Goal: Transaction & Acquisition: Purchase product/service

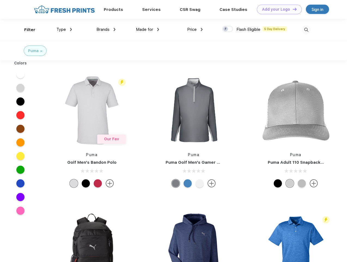
click at [278, 9] on link "Add your Logo Design Tool" at bounding box center [279, 10] width 45 height 10
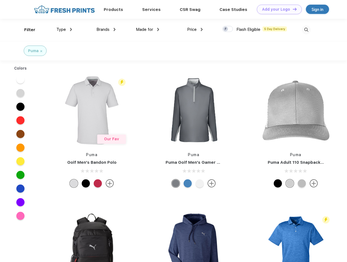
click at [0, 0] on div "Design Tool" at bounding box center [0, 0] width 0 height 0
click at [293, 9] on link "Add your Logo Design Tool" at bounding box center [279, 10] width 45 height 10
click at [26, 30] on div "Filter" at bounding box center [29, 30] width 11 height 6
click at [64, 29] on span "Type" at bounding box center [61, 29] width 10 height 5
click at [106, 29] on span "Brands" at bounding box center [103, 29] width 13 height 5
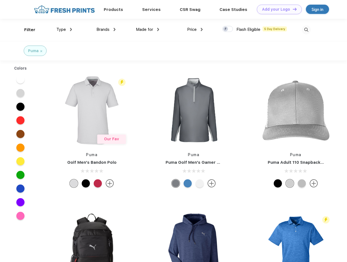
click at [148, 29] on span "Made for" at bounding box center [144, 29] width 17 height 5
click at [195, 29] on span "Price" at bounding box center [192, 29] width 10 height 5
click at [228, 29] on div at bounding box center [228, 29] width 11 height 6
click at [226, 29] on input "checkbox" at bounding box center [225, 28] width 4 height 4
click at [307, 30] on img at bounding box center [306, 29] width 9 height 9
